Goal: Task Accomplishment & Management: Use online tool/utility

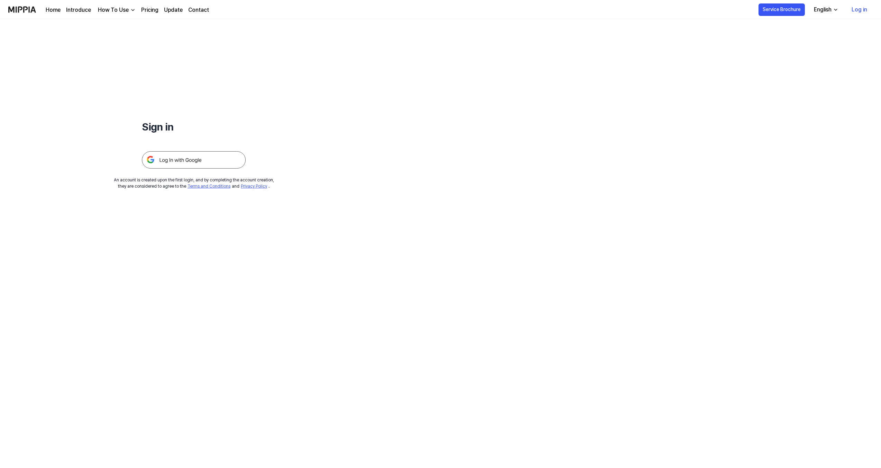
click at [209, 163] on img at bounding box center [194, 159] width 104 height 17
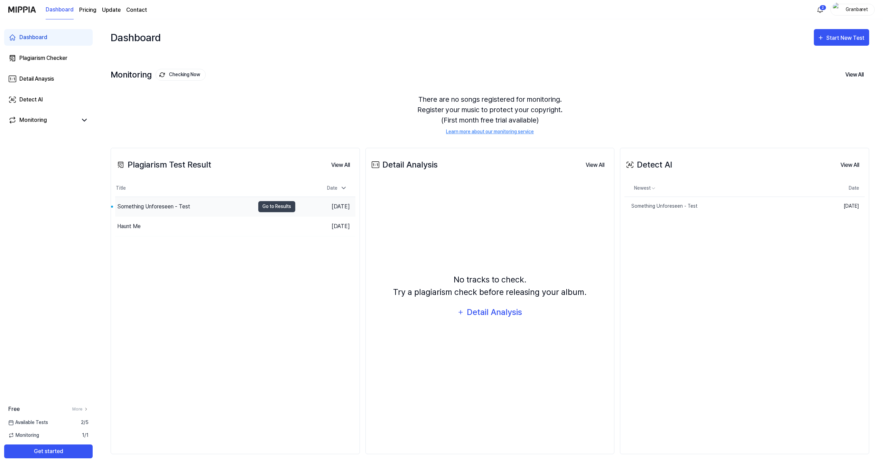
click at [188, 206] on div "Something Unforeseen - Test" at bounding box center [153, 206] width 73 height 8
